Goal: Check status: Check status

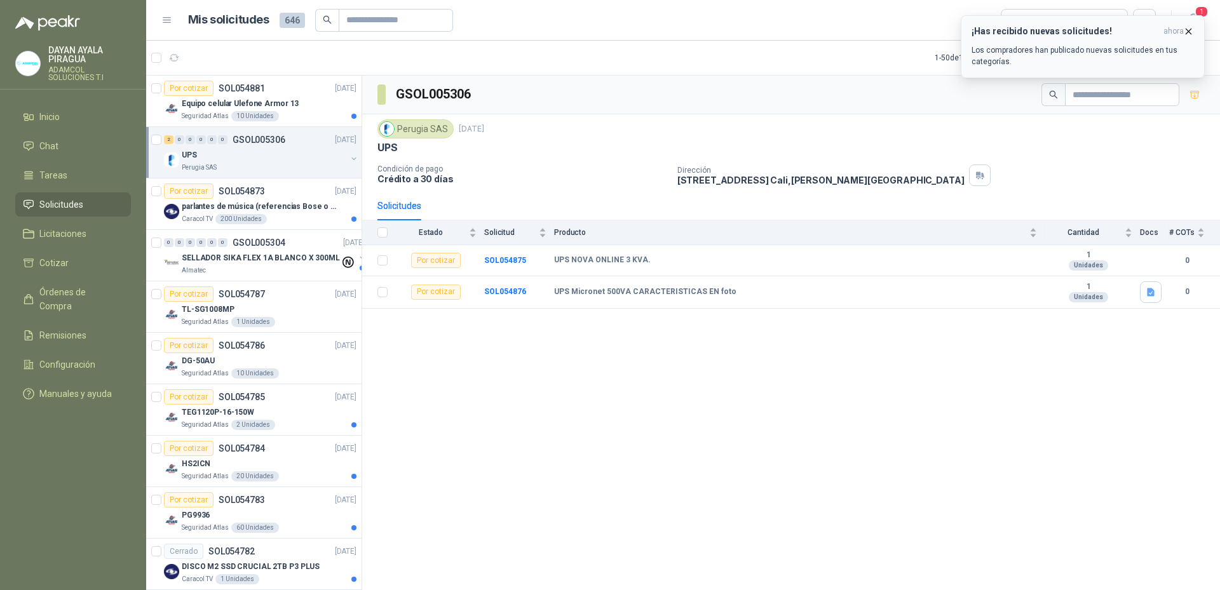
click at [1201, 36] on button "¡Has recibido nuevas solicitudes! ahora Los compradores han publicado nuevas so…" at bounding box center [1083, 46] width 244 height 63
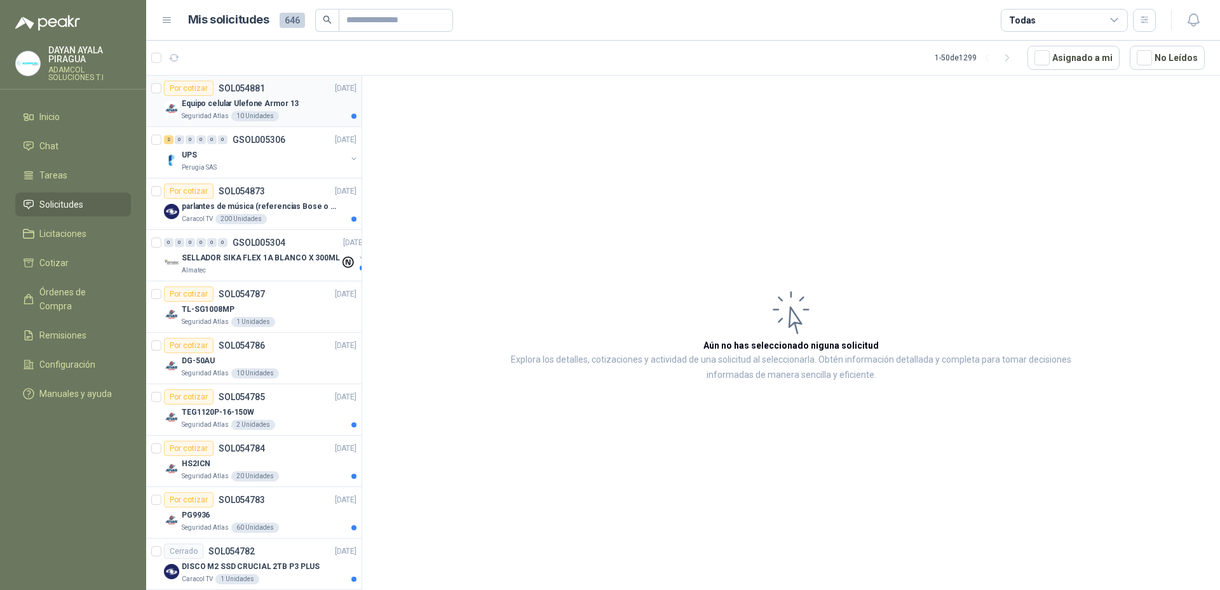
click at [297, 112] on div "Seguridad Atlas 10 Unidades" at bounding box center [269, 116] width 175 height 10
